Goal: Task Accomplishment & Management: Use online tool/utility

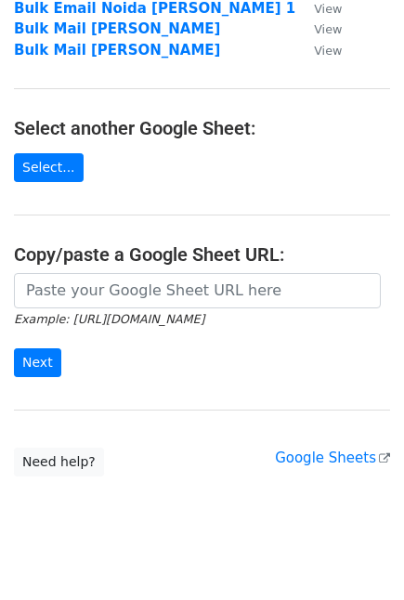
scroll to position [241, 0]
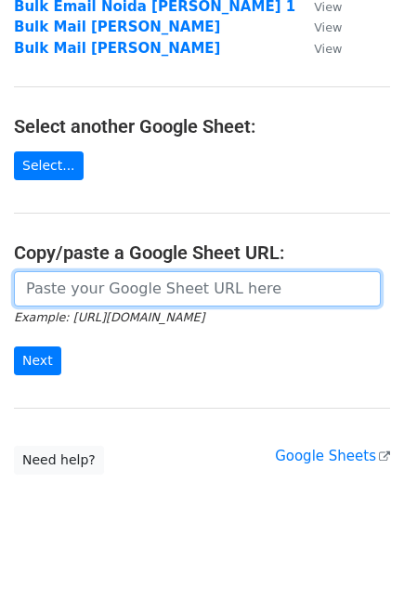
click at [106, 287] on input "url" at bounding box center [197, 288] width 367 height 35
paste input "[URL][DOMAIN_NAME]"
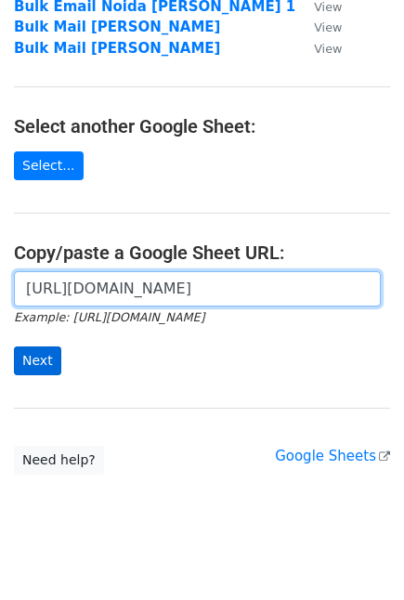
type input "[URL][DOMAIN_NAME]"
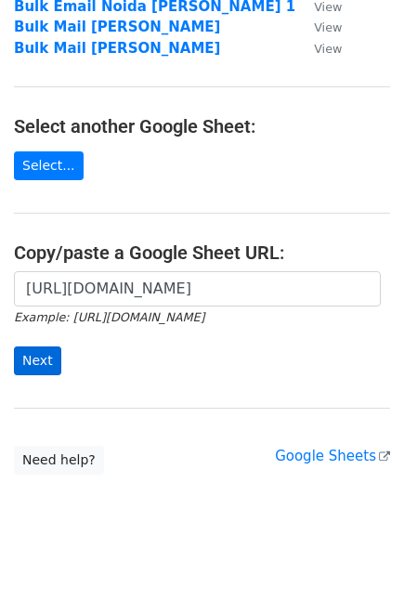
scroll to position [0, 0]
click at [32, 362] on input "Next" at bounding box center [37, 360] width 47 height 29
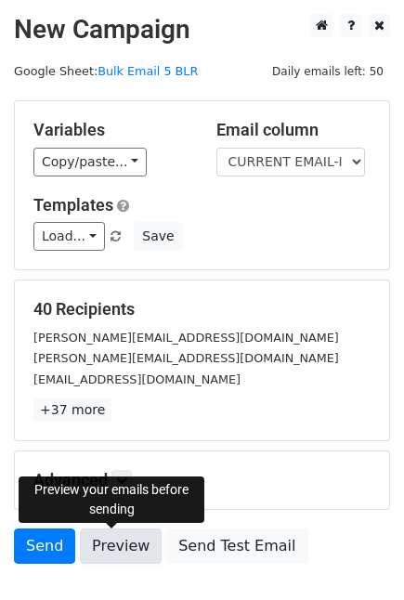
click at [116, 553] on link "Preview" at bounding box center [121, 545] width 82 height 35
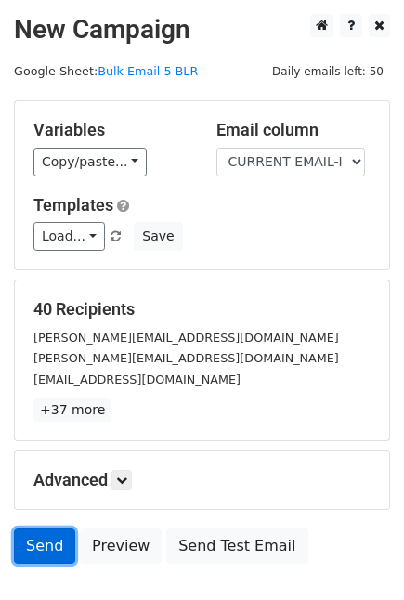
click at [43, 550] on link "Send" at bounding box center [44, 545] width 61 height 35
